Goal: Transaction & Acquisition: Purchase product/service

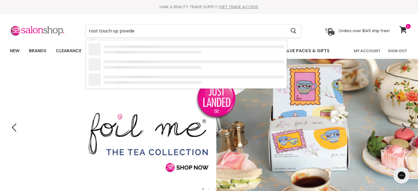
type input "root touch up powder"
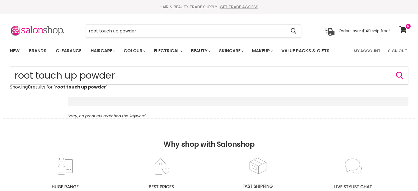
click at [159, 34] on input "root touch up powder" at bounding box center [186, 31] width 200 height 13
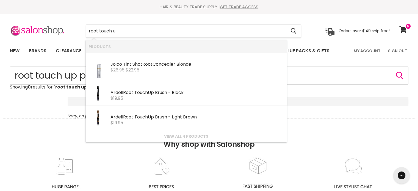
type input "root touch"
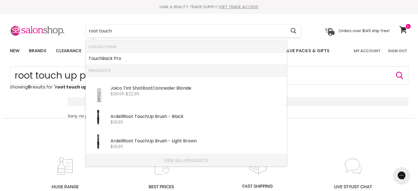
click at [196, 159] on link "View all 4 products" at bounding box center [186, 160] width 195 height 4
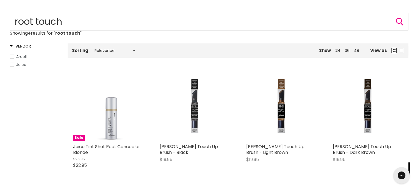
scroll to position [55, 0]
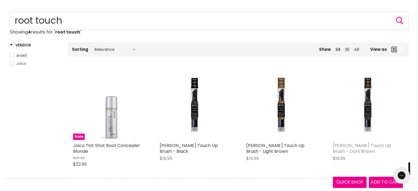
click at [359, 148] on link "Ardell Root Touch Up Brush - Dark Brown" at bounding box center [362, 148] width 58 height 12
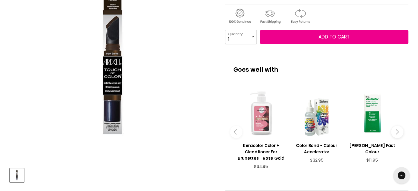
scroll to position [110, 0]
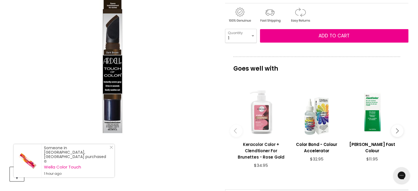
click at [261, 143] on h3 "Keracolor Color + Clendtioner For Brunettes - Rose Gold" at bounding box center [261, 150] width 50 height 19
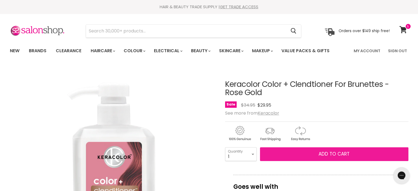
click at [277, 150] on button "Add to cart" at bounding box center [334, 154] width 148 height 14
click at [284, 153] on button "Add to cart" at bounding box center [334, 154] width 148 height 14
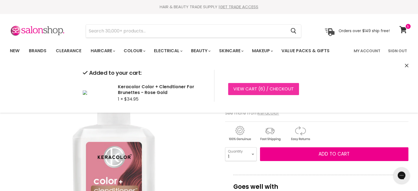
click at [281, 88] on link "View cart ( 6 ) / Checkout" at bounding box center [263, 89] width 71 height 12
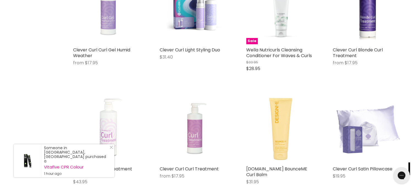
scroll to position [495, 0]
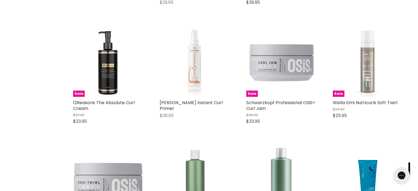
scroll to position [1182, 0]
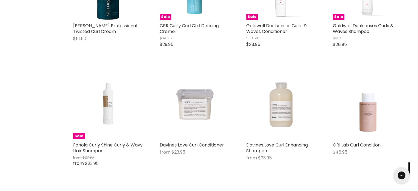
scroll to position [1595, 0]
